Goal: Task Accomplishment & Management: Manage account settings

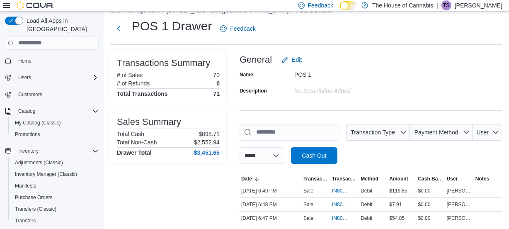
scroll to position [15, 0]
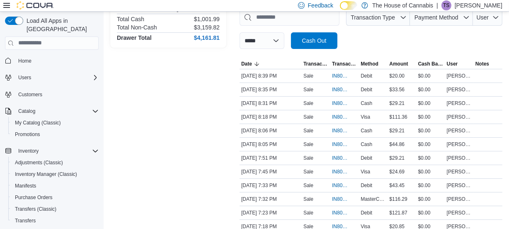
scroll to position [130, 0]
click at [340, 159] on span "IN80SD-242296" at bounding box center [340, 157] width 17 height 7
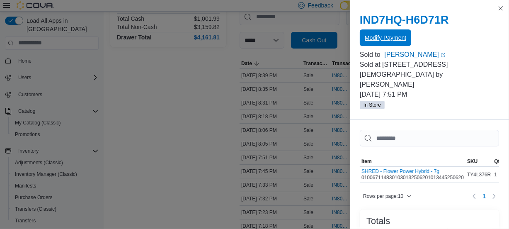
click at [371, 41] on span "Modify Payment" at bounding box center [384, 38] width 41 height 8
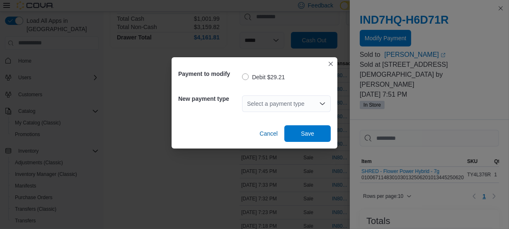
click at [261, 99] on div "Select a payment type" at bounding box center [286, 103] width 89 height 17
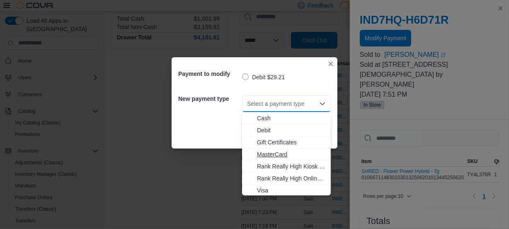
click at [265, 154] on span "MasterCard" at bounding box center [291, 154] width 69 height 8
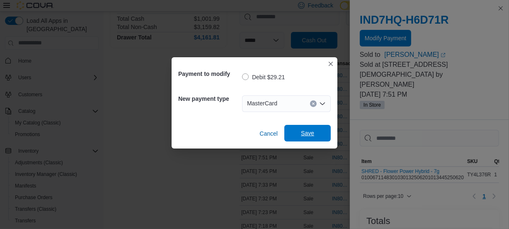
click at [306, 128] on span "Save" at bounding box center [307, 133] width 36 height 17
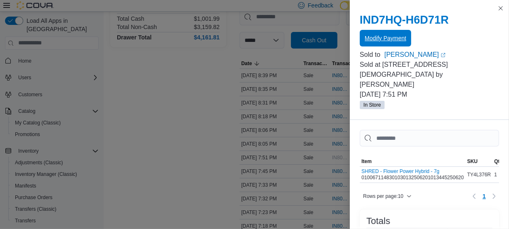
scroll to position [0, 0]
click at [499, 12] on button "Close this dialog" at bounding box center [500, 8] width 10 height 10
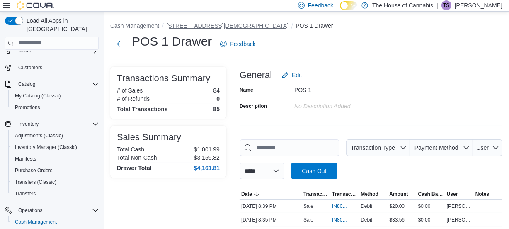
click at [215, 27] on button "[STREET_ADDRESS][DEMOGRAPHIC_DATA]" at bounding box center [227, 25] width 122 height 7
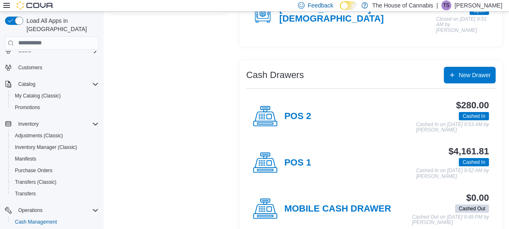
scroll to position [120, 0]
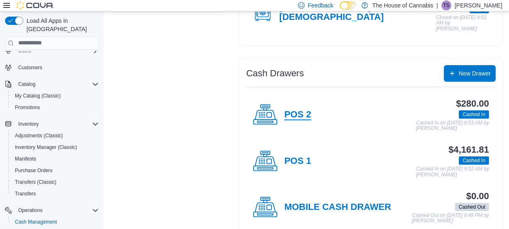
click at [303, 109] on h4 "POS 2" at bounding box center [297, 114] width 27 height 11
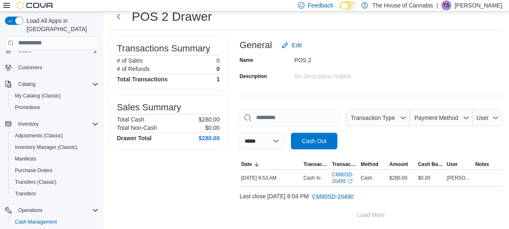
scroll to position [30, 0]
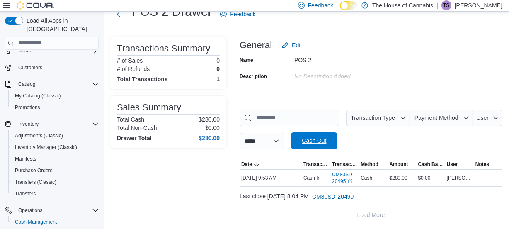
click at [313, 137] on span "Cash Out" at bounding box center [313, 140] width 24 height 8
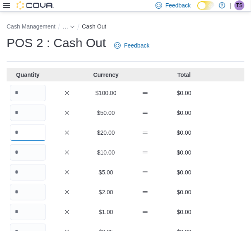
click at [29, 134] on input "Quantity" at bounding box center [28, 133] width 36 height 17
click at [29, 134] on input "*" at bounding box center [28, 133] width 36 height 17
type input "*"
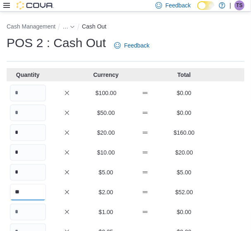
type input "**"
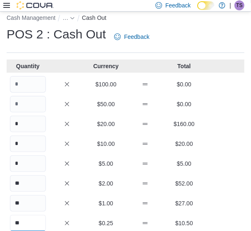
type input "**"
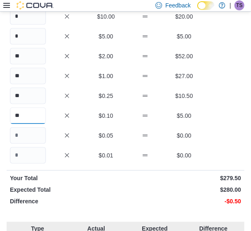
type input "**"
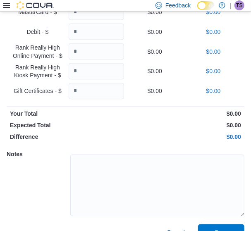
scroll to position [408, 0]
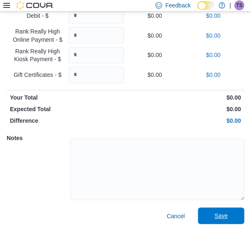
click at [219, 218] on span "Save" at bounding box center [221, 216] width 36 height 17
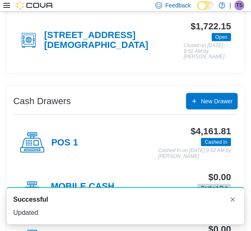
scroll to position [174, 0]
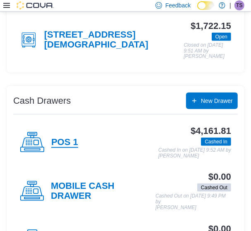
click at [66, 137] on h4 "POS 1" at bounding box center [64, 142] width 27 height 11
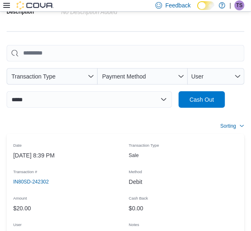
scroll to position [224, 0]
